Goal: Find specific page/section: Find specific page/section

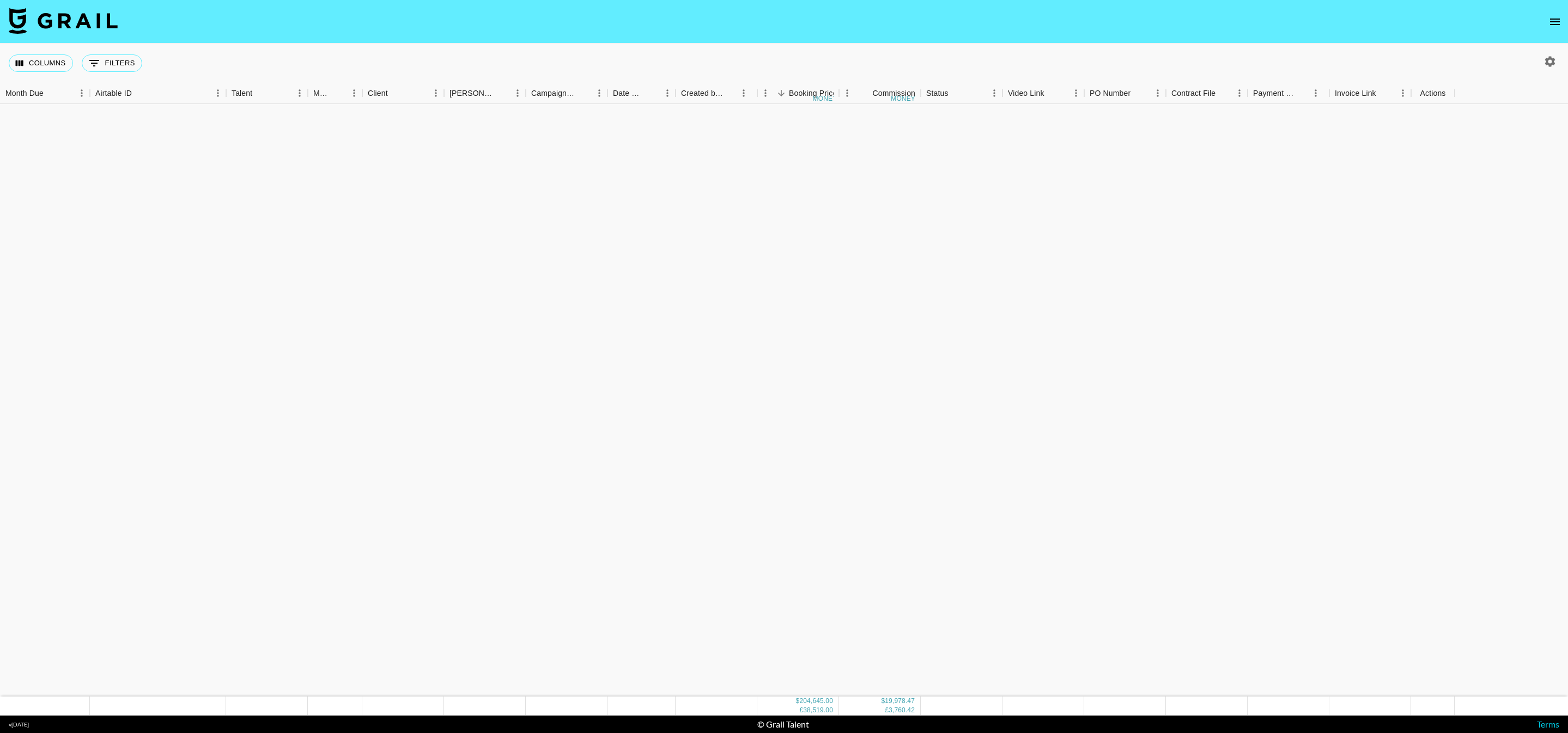
scroll to position [4493, 0]
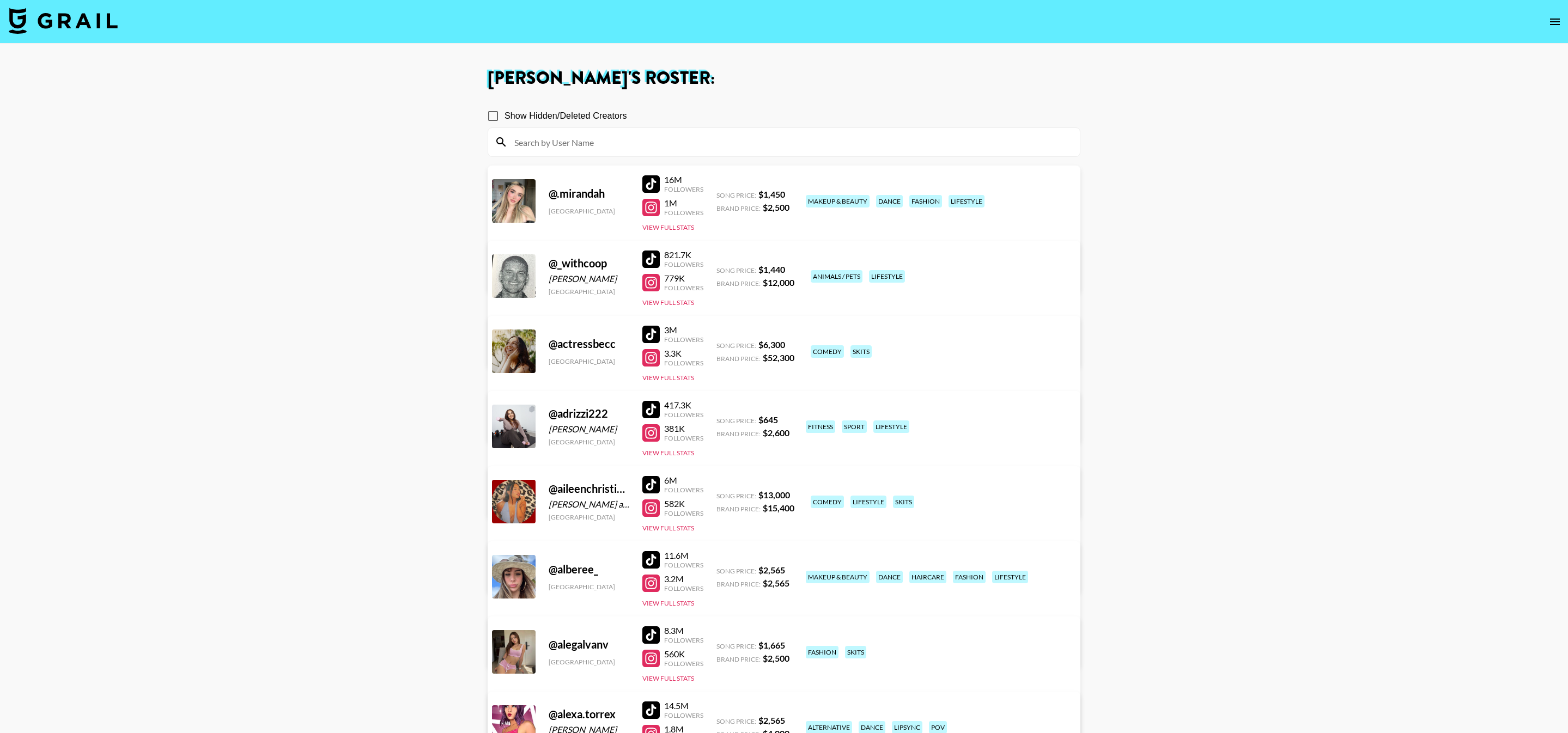
click at [602, 139] on input at bounding box center [791, 142] width 566 height 17
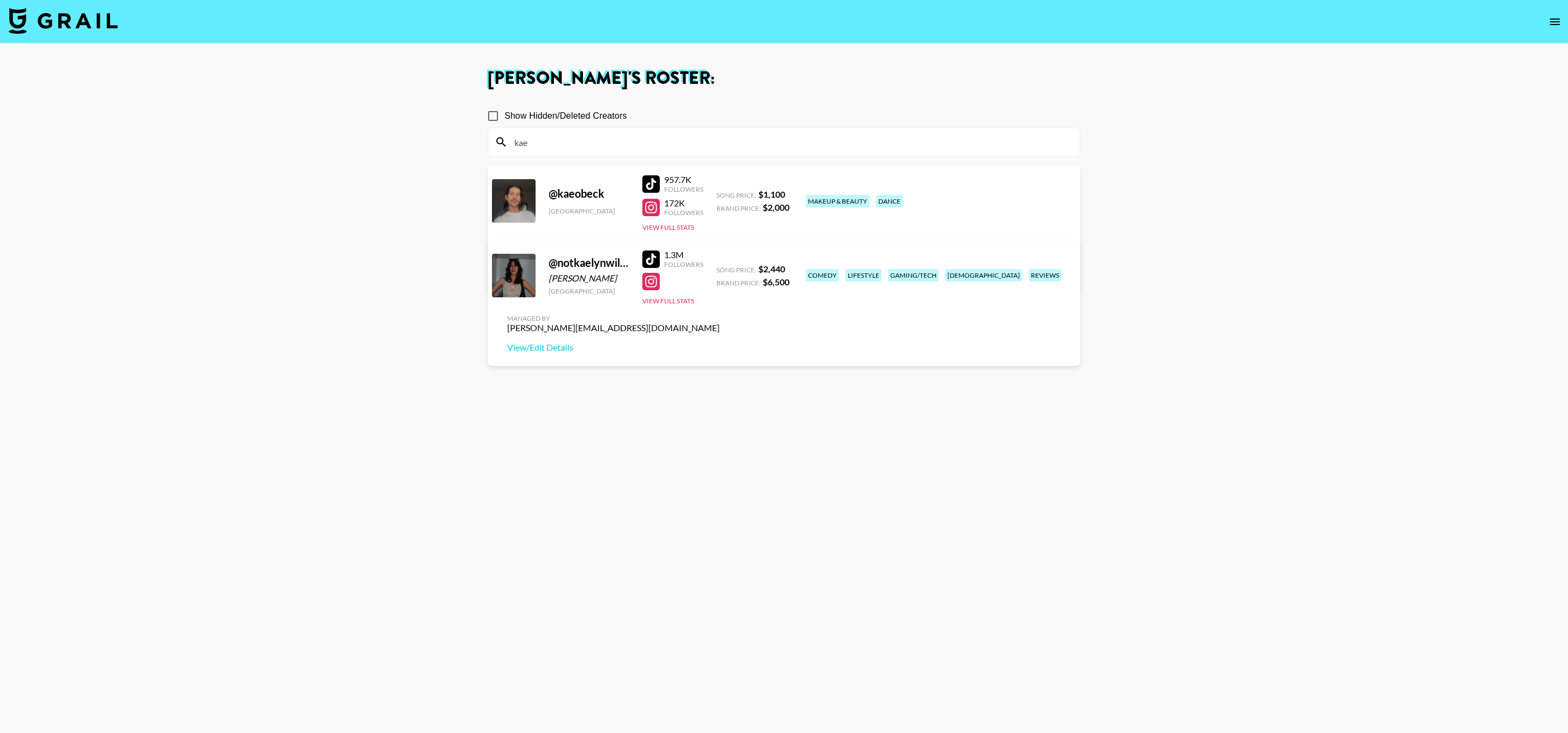
type input "kae"
drag, startPoint x: 612, startPoint y: 279, endPoint x: 535, endPoint y: 279, distance: 77.0
click at [535, 279] on div "@ notkaelynwilkins [PERSON_NAME] [GEOGRAPHIC_DATA] 1.3M Followers View Full Sta…" at bounding box center [784, 304] width 593 height 125
click at [590, 288] on div "[GEOGRAPHIC_DATA]" at bounding box center [589, 291] width 81 height 8
drag, startPoint x: 608, startPoint y: 278, endPoint x: 542, endPoint y: 278, distance: 66.0
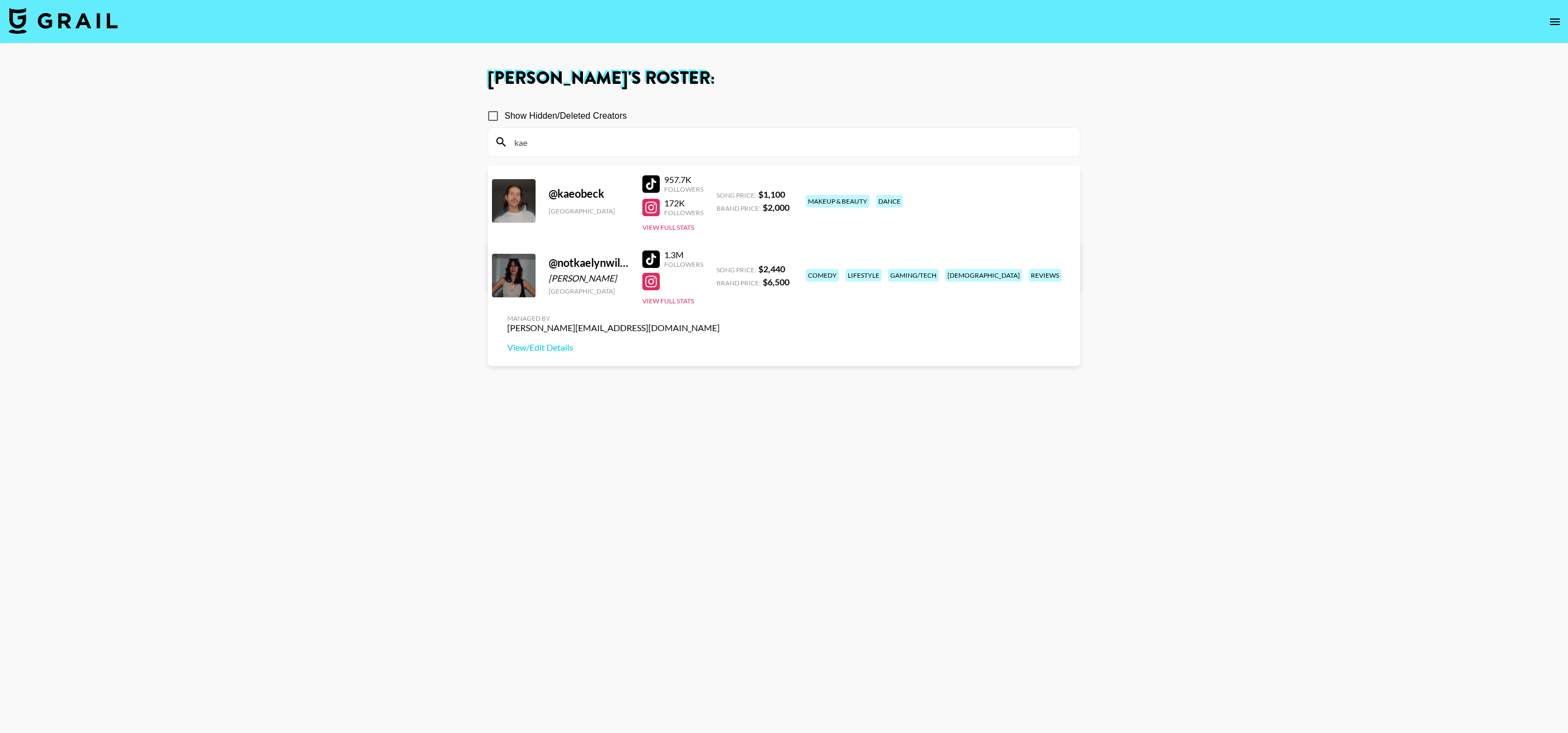
click at [542, 278] on div "@ notkaelynwilkins [PERSON_NAME] [GEOGRAPHIC_DATA] 1.3M Followers View Full Sta…" at bounding box center [784, 304] width 593 height 125
copy div "[PERSON_NAME]"
